Goal: Transaction & Acquisition: Purchase product/service

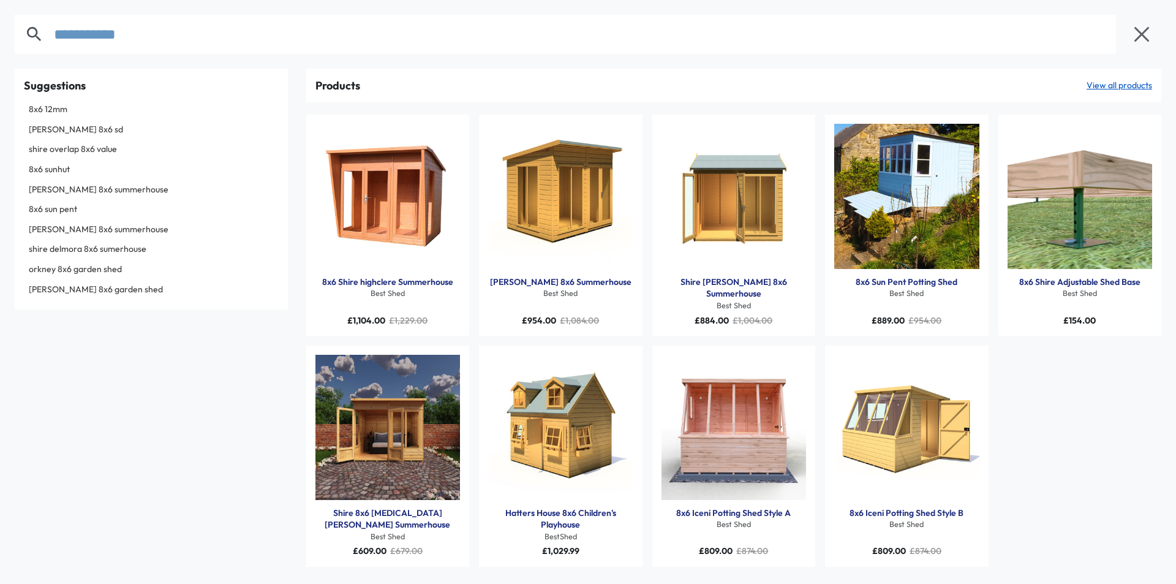
type input "**********"
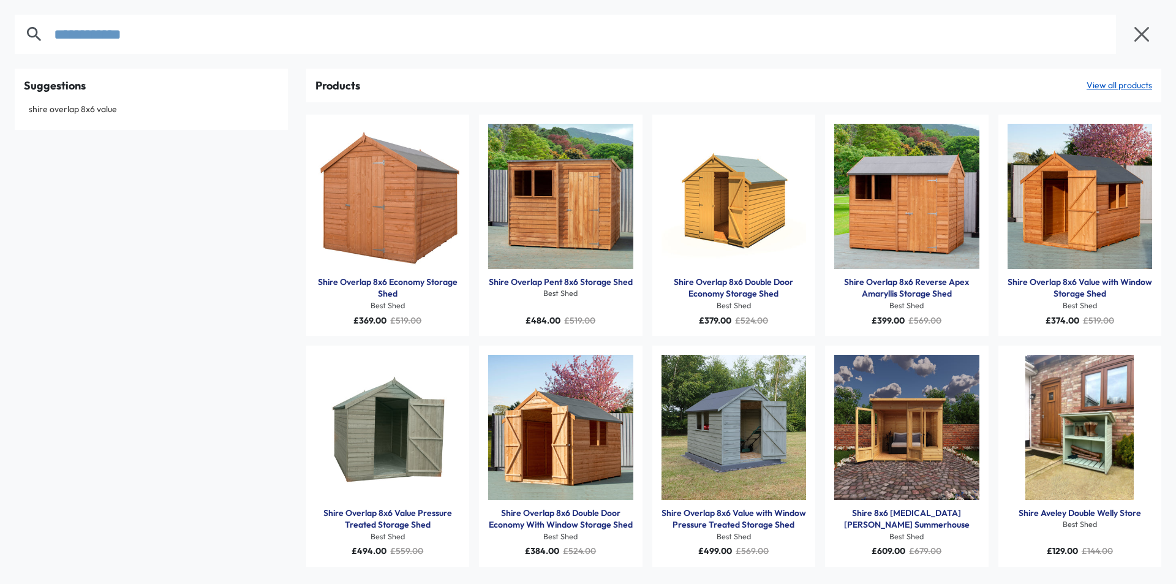
type input "**********"
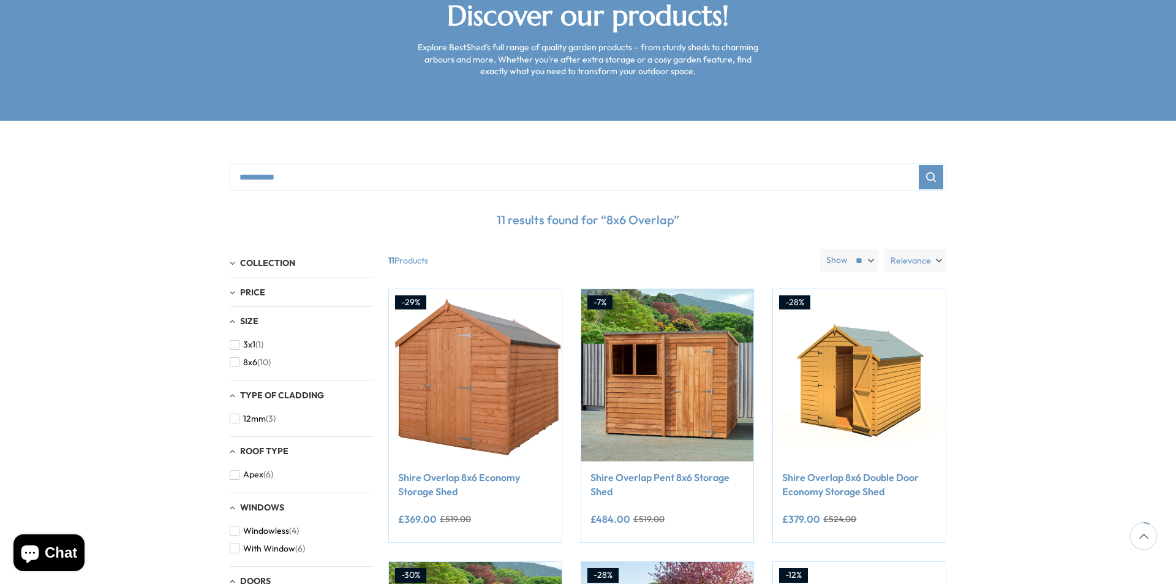
scroll to position [306, 0]
